Goal: Information Seeking & Learning: Compare options

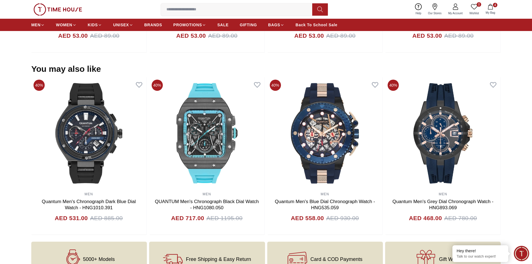
scroll to position [671, 0]
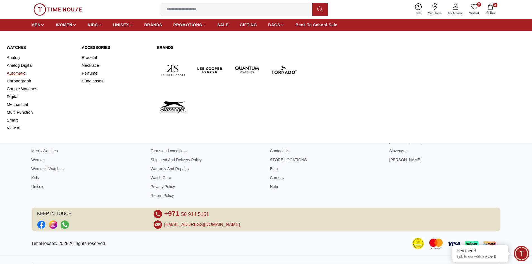
click at [16, 74] on link "Automatic" at bounding box center [41, 73] width 68 height 8
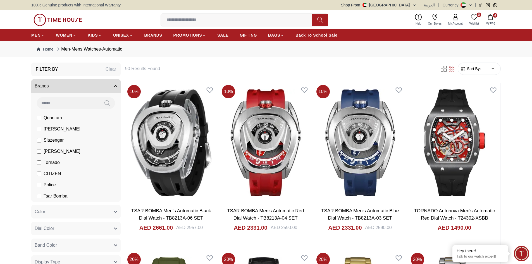
click at [196, 20] on input at bounding box center [239, 19] width 156 height 11
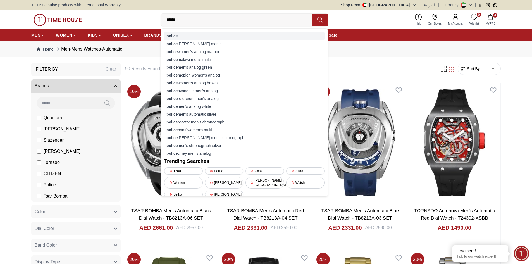
type input "******"
click at [180, 33] on div "police" at bounding box center [244, 36] width 160 height 8
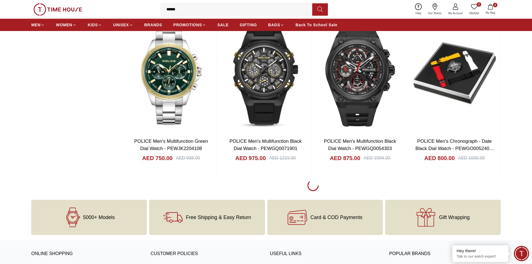
scroll to position [755, 0]
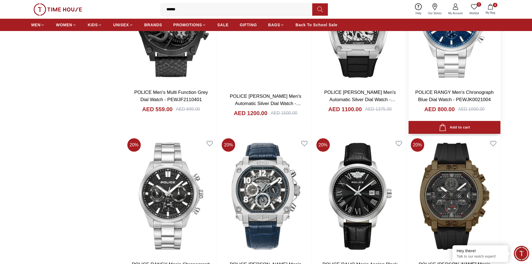
scroll to position [2375, 0]
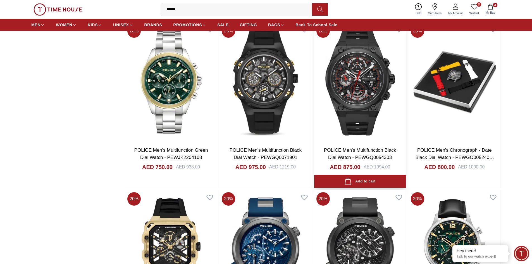
scroll to position [810, 0]
